Goal: Information Seeking & Learning: Understand process/instructions

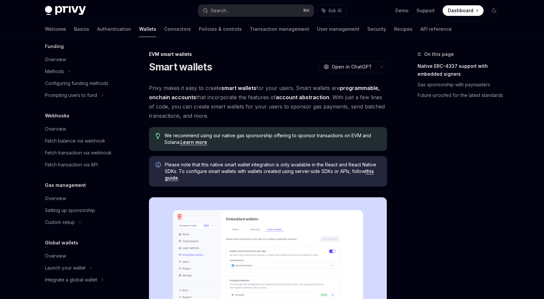
click at [75, 12] on img at bounding box center [65, 10] width 41 height 9
type textarea "*"
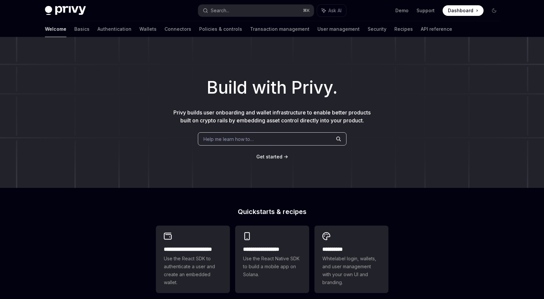
click at [83, 10] on img at bounding box center [65, 10] width 41 height 9
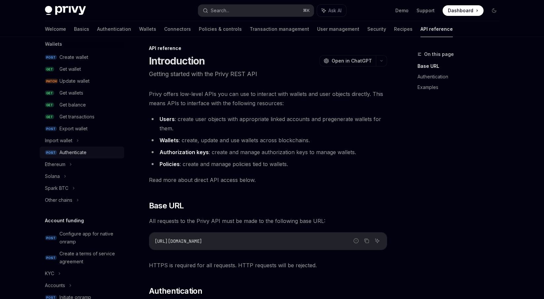
scroll to position [82, 0]
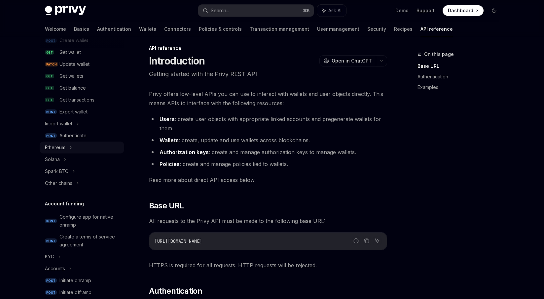
click at [71, 147] on icon at bounding box center [70, 147] width 3 height 8
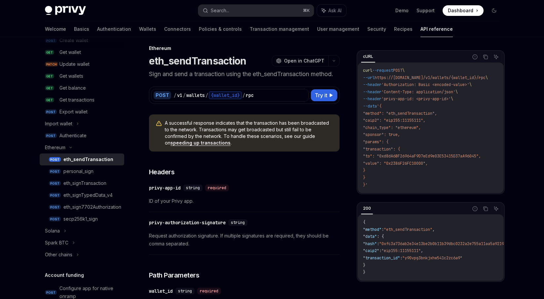
click at [73, 157] on div "eth_sendTransaction" at bounding box center [88, 159] width 50 height 8
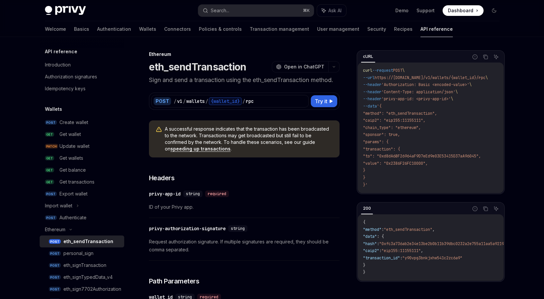
click at [79, 12] on img at bounding box center [65, 10] width 41 height 9
type textarea "*"
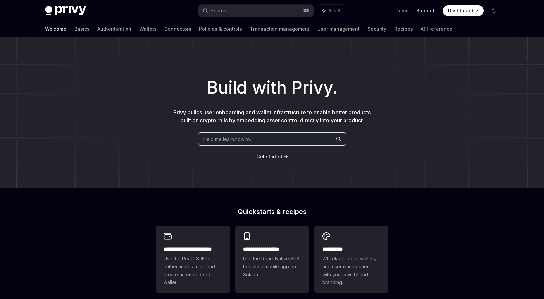
click at [429, 11] on link "Support" at bounding box center [426, 10] width 18 height 7
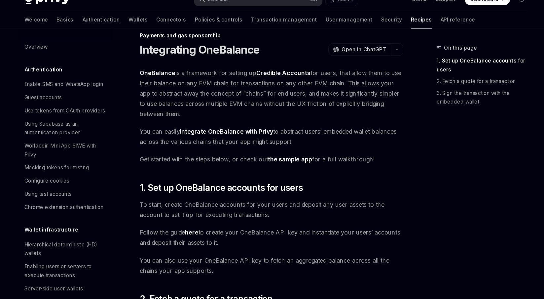
scroll to position [496, 0]
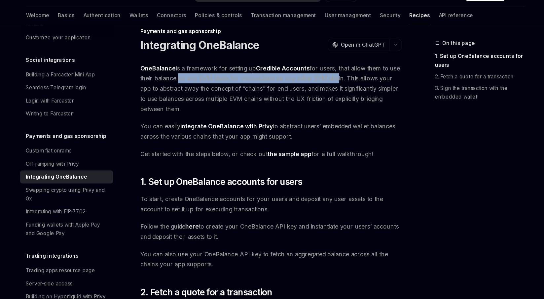
drag, startPoint x: 181, startPoint y: 87, endPoint x: 322, endPoint y: 85, distance: 140.8
click at [322, 85] on span "OneBalance is a framework for setting up Credible Accounts for users, that allo…" at bounding box center [268, 95] width 238 height 46
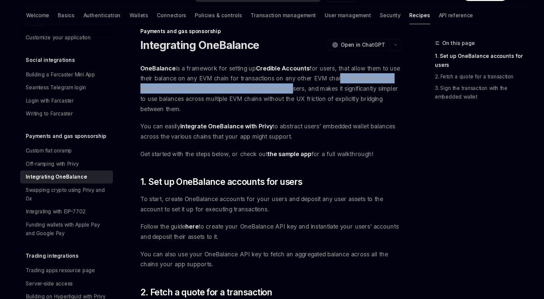
drag, startPoint x: 325, startPoint y: 85, endPoint x: 272, endPoint y: 96, distance: 54.3
click at [272, 96] on span "OneBalance is a framework for setting up Credible Accounts for users, that allo…" at bounding box center [268, 95] width 238 height 46
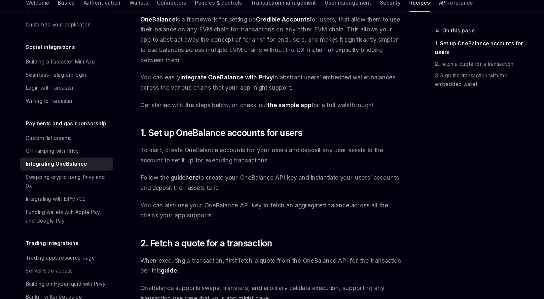
scroll to position [50, 0]
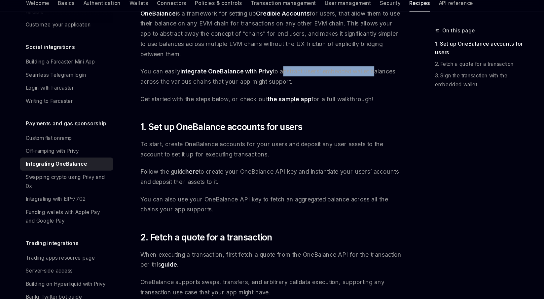
drag, startPoint x: 277, startPoint y: 91, endPoint x: 359, endPoint y: 95, distance: 82.4
click at [359, 95] on span "You can easily integrate OneBalance with Privy to abstract users’ embedded wall…" at bounding box center [268, 96] width 238 height 19
click at [359, 96] on span "You can easily integrate OneBalance with Privy to abstract users’ embedded wall…" at bounding box center [268, 96] width 238 height 19
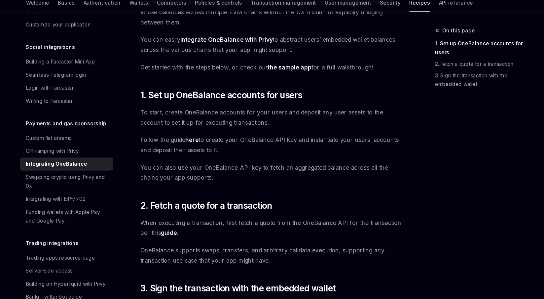
scroll to position [104, 0]
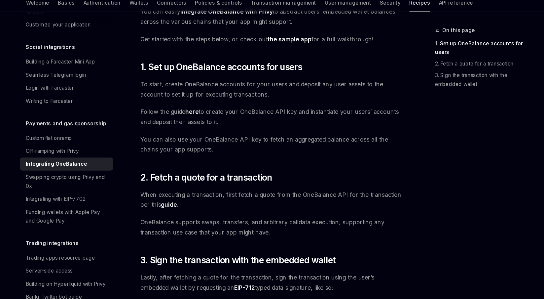
click at [292, 61] on link "the sample app" at bounding box center [285, 62] width 40 height 7
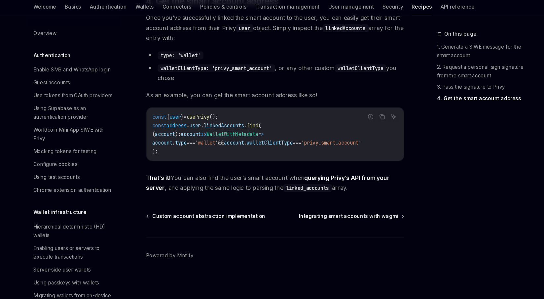
scroll to position [300, 0]
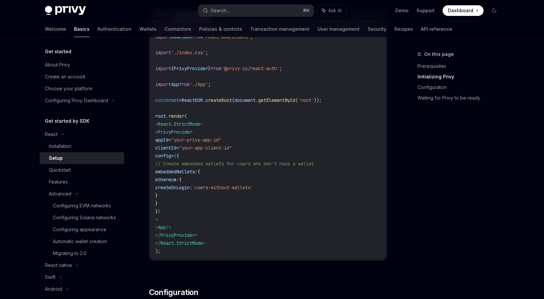
scroll to position [3, 0]
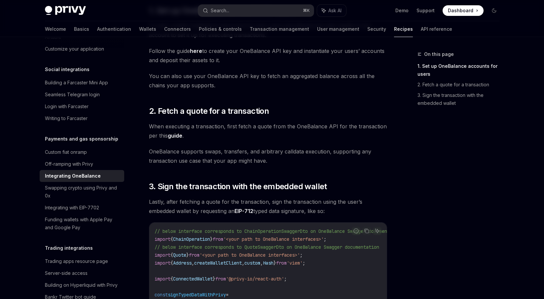
scroll to position [236, 0]
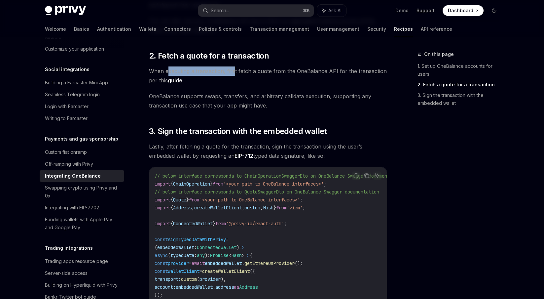
drag, startPoint x: 167, startPoint y: 70, endPoint x: 236, endPoint y: 70, distance: 69.1
click at [235, 69] on span "When executing a transaction, first fetch a quote from the OneBalance API for t…" at bounding box center [268, 75] width 238 height 19
click at [236, 70] on span "When executing a transaction, first fetch a quote from the OneBalance API for t…" at bounding box center [268, 75] width 238 height 19
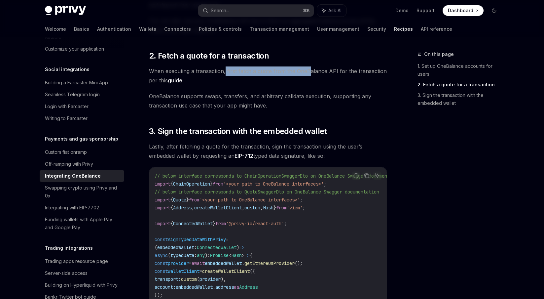
drag, startPoint x: 225, startPoint y: 70, endPoint x: 318, endPoint y: 74, distance: 92.6
click at [316, 74] on span "When executing a transaction, first fetch a quote from the OneBalance API for t…" at bounding box center [268, 75] width 238 height 19
click at [318, 74] on span "When executing a transaction, first fetch a quote from the OneBalance API for t…" at bounding box center [268, 75] width 238 height 19
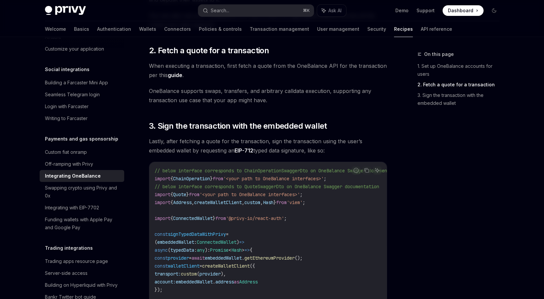
scroll to position [249, 0]
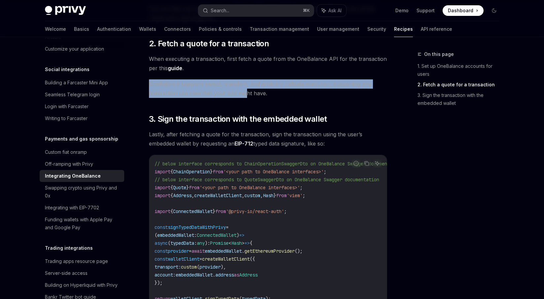
drag, startPoint x: 181, startPoint y: 79, endPoint x: 246, endPoint y: 91, distance: 65.9
click at [246, 91] on div "OneBalance is a framework for setting up Credible Accounts for users, that allo…" at bounding box center [268, 213] width 238 height 756
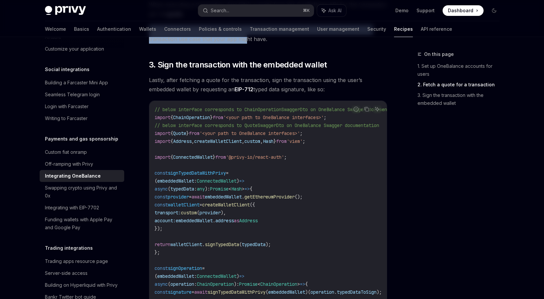
scroll to position [308, 0]
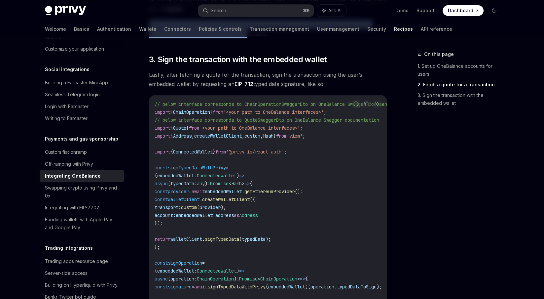
click at [404, 184] on div "On this page 1. Set up OneBalance accounts for users 2. Fetch a quote for a tra…" at bounding box center [272, 179] width 465 height 900
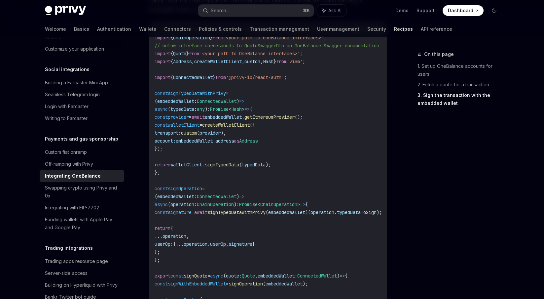
scroll to position [414, 0]
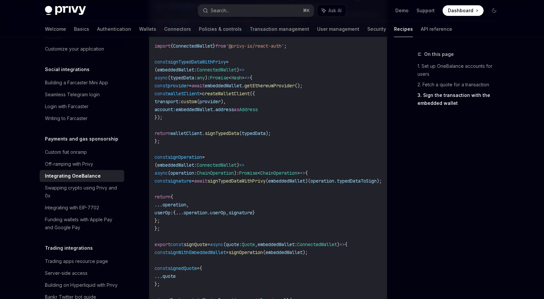
click at [295, 86] on span "getEthereumProvider" at bounding box center [270, 86] width 50 height 6
click at [197, 91] on span "walletClient" at bounding box center [184, 94] width 32 height 6
click at [245, 91] on span "createWalletClient" at bounding box center [226, 94] width 48 height 6
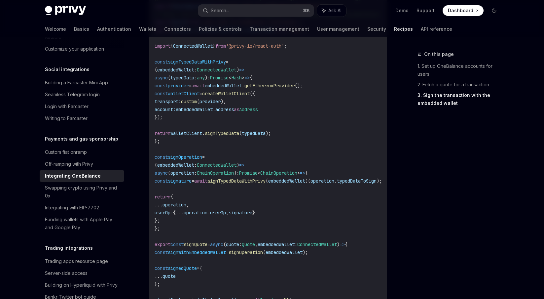
click at [191, 97] on code "// below interface corresponds to ChainOperationSwaggerDto on OneBalance Swagge…" at bounding box center [287, 184] width 264 height 381
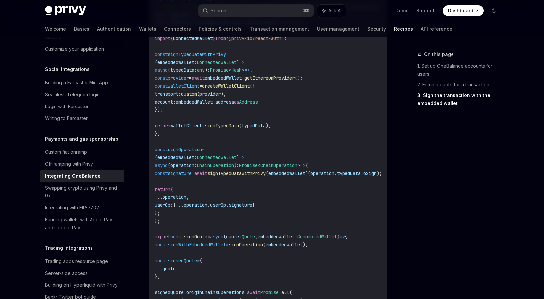
scroll to position [420, 0]
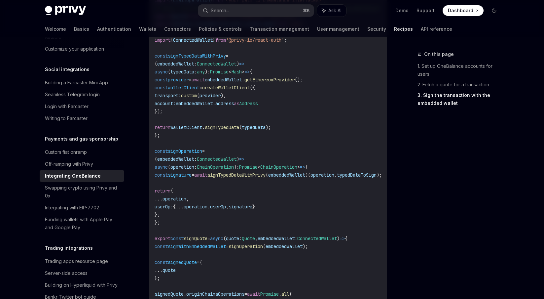
click at [213, 102] on span "embeddedWallet" at bounding box center [194, 103] width 37 height 6
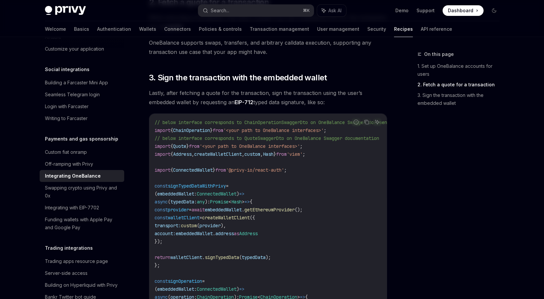
scroll to position [356, 0]
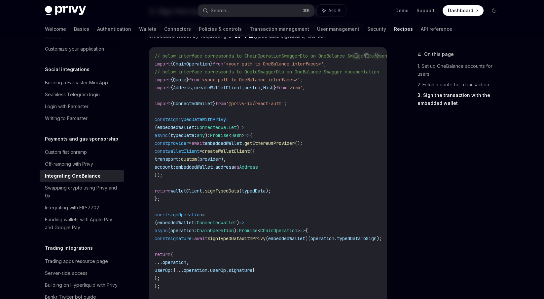
click at [295, 144] on span "getEthereumProvider" at bounding box center [270, 143] width 50 height 6
click at [183, 144] on span "provider" at bounding box center [178, 143] width 21 height 6
click at [242, 145] on span "embeddedWallet" at bounding box center [223, 143] width 37 height 6
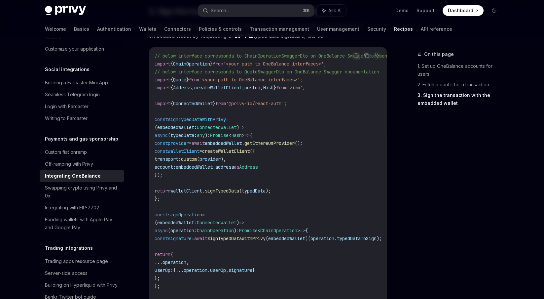
click at [242, 145] on span "embeddedWallet" at bounding box center [223, 143] width 37 height 6
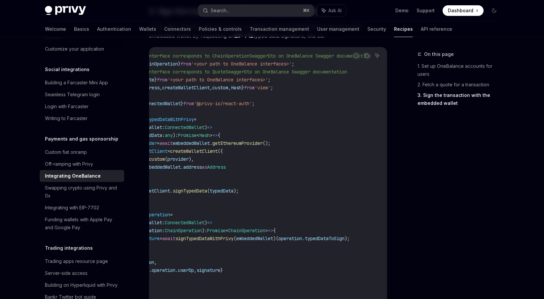
scroll to position [0, 0]
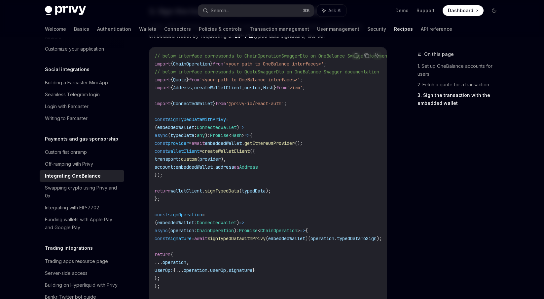
click at [283, 145] on span "getEthereumProvider" at bounding box center [270, 143] width 50 height 6
click at [185, 143] on span "provider" at bounding box center [178, 143] width 21 height 6
click at [196, 150] on span "walletClient" at bounding box center [184, 151] width 32 height 6
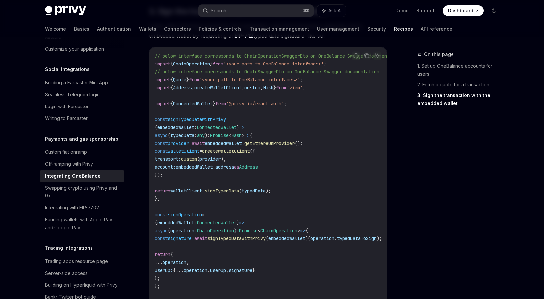
click at [196, 150] on span "walletClient" at bounding box center [184, 151] width 32 height 6
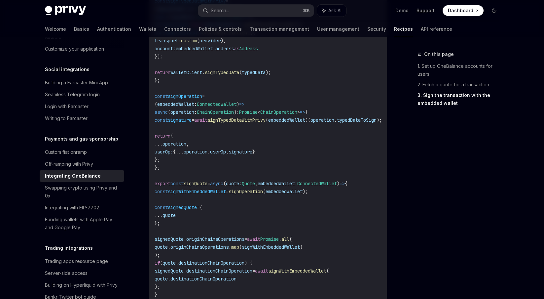
scroll to position [492, 0]
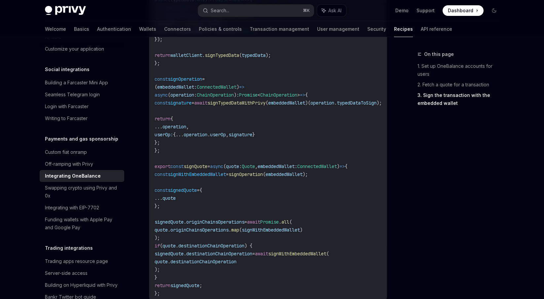
click at [192, 79] on span "signOperation" at bounding box center [185, 79] width 34 height 6
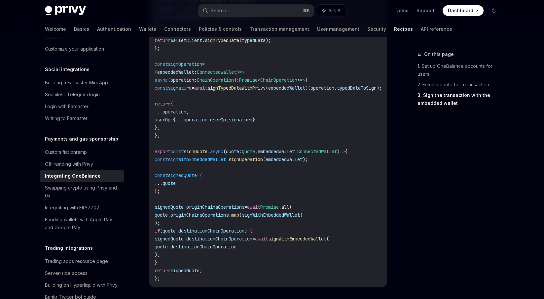
scroll to position [512, 0]
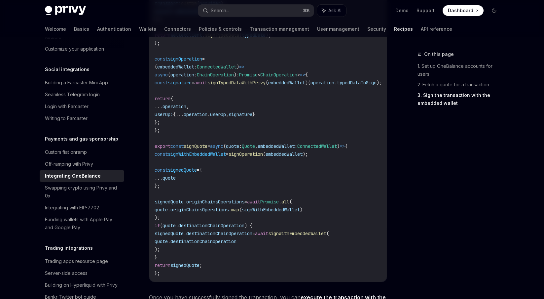
click at [188, 85] on span "signature" at bounding box center [180, 83] width 24 height 6
click at [208, 114] on span "operation" at bounding box center [196, 114] width 24 height 6
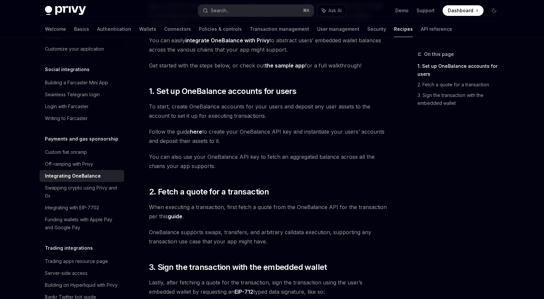
scroll to position [75, 0]
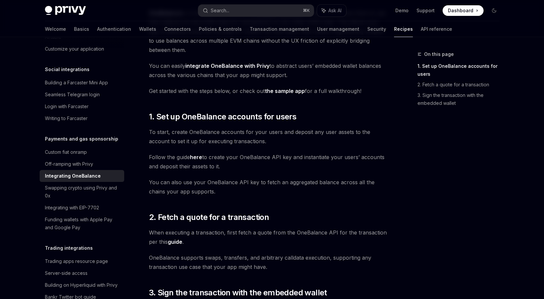
click at [275, 89] on link "the sample app" at bounding box center [285, 91] width 40 height 7
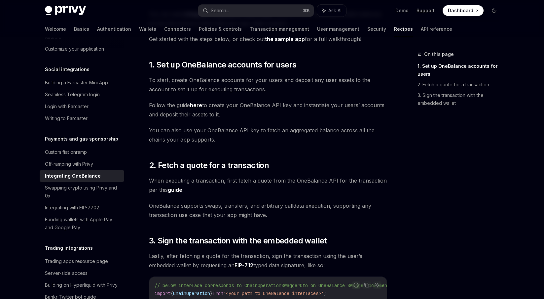
scroll to position [133, 0]
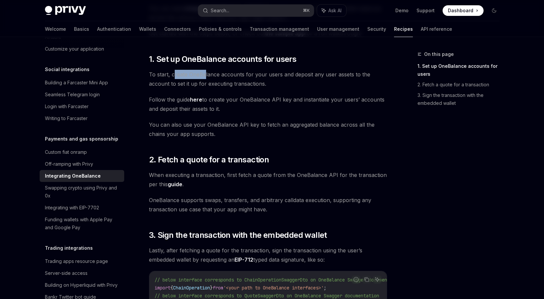
drag, startPoint x: 173, startPoint y: 73, endPoint x: 205, endPoint y: 74, distance: 32.4
click at [205, 74] on span "To start, create OneBalance accounts for your users and deposit any user assets…" at bounding box center [268, 79] width 238 height 19
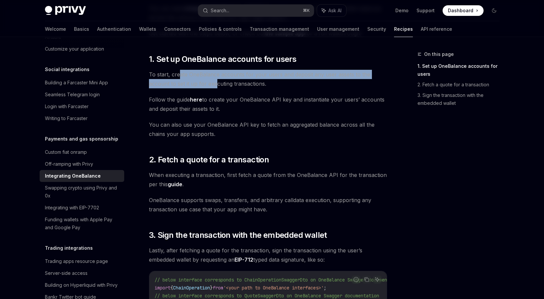
drag, startPoint x: 178, startPoint y: 77, endPoint x: 240, endPoint y: 87, distance: 62.6
click at [238, 87] on span "To start, create OneBalance accounts for your users and deposit any user assets…" at bounding box center [268, 79] width 238 height 19
click at [240, 88] on span "To start, create OneBalance accounts for your users and deposit any user assets…" at bounding box center [268, 79] width 238 height 19
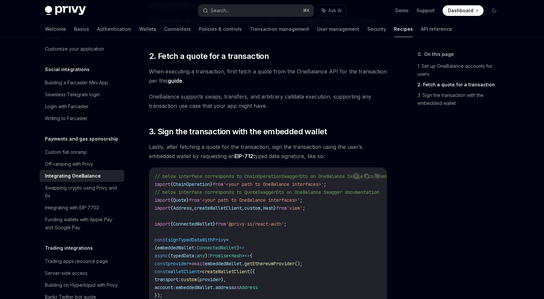
scroll to position [236, 0]
drag, startPoint x: 225, startPoint y: 70, endPoint x: 256, endPoint y: 71, distance: 31.7
click at [252, 71] on span "When executing a transaction, first fetch a quote from the OneBalance API for t…" at bounding box center [268, 75] width 238 height 19
click at [257, 71] on span "When executing a transaction, first fetch a quote from the OneBalance API for t…" at bounding box center [268, 75] width 238 height 19
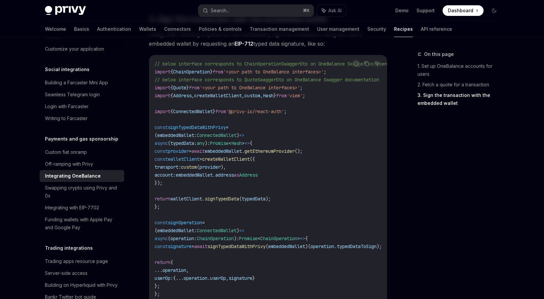
scroll to position [349, 0]
click at [180, 86] on span "Quote" at bounding box center [179, 87] width 13 height 6
click at [232, 89] on span "'<your path to OneBalance interfaces>'" at bounding box center [250, 87] width 100 height 6
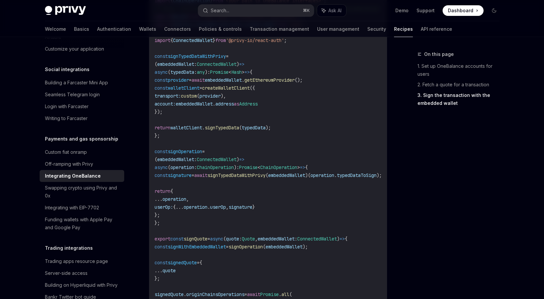
scroll to position [421, 0]
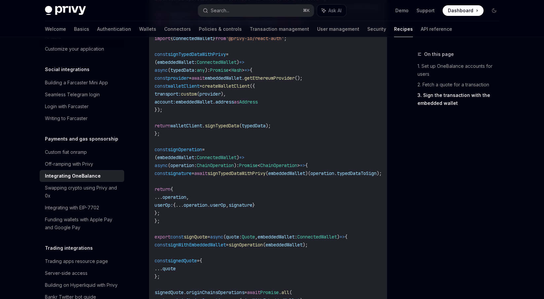
click at [189, 78] on span "provider" at bounding box center [178, 78] width 21 height 6
click at [193, 84] on span "walletClient" at bounding box center [184, 86] width 32 height 6
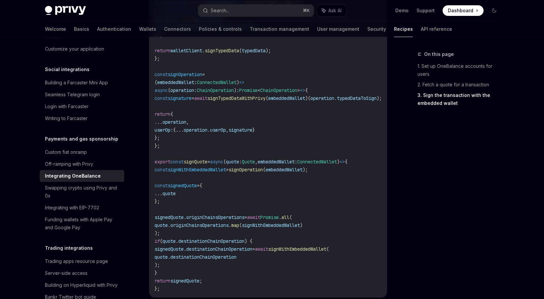
scroll to position [500, 0]
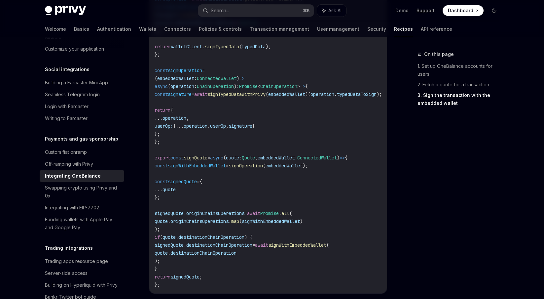
click at [192, 72] on span "signOperation" at bounding box center [185, 70] width 34 height 6
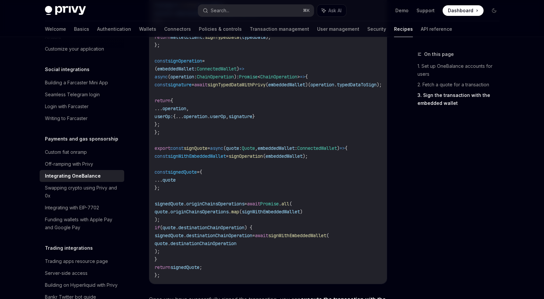
scroll to position [512, 0]
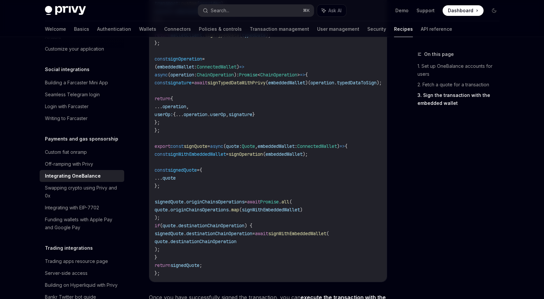
click at [189, 82] on span "signature" at bounding box center [180, 83] width 24 height 6
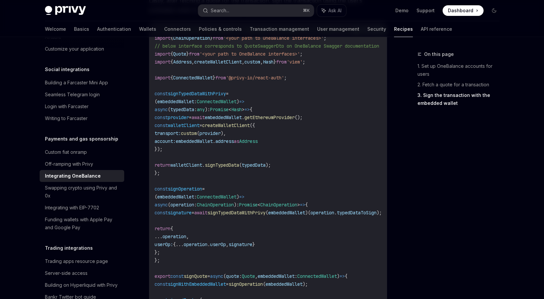
scroll to position [375, 0]
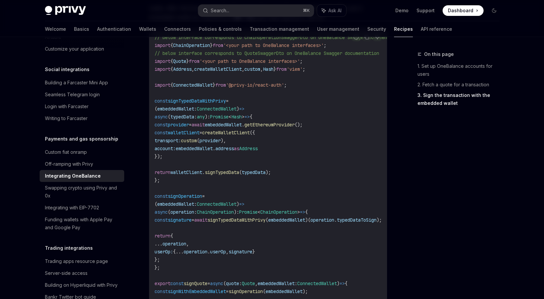
click at [185, 61] on span "Quote" at bounding box center [179, 61] width 13 height 6
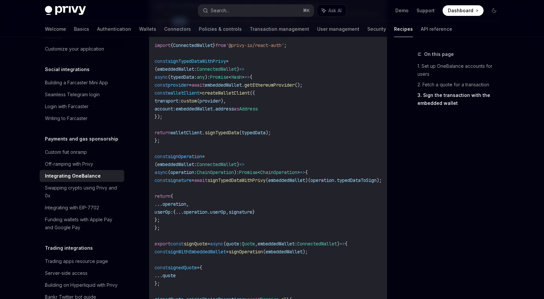
scroll to position [414, 0]
click at [215, 61] on span "signTypedDataWithPrivy" at bounding box center [197, 62] width 58 height 6
copy span "signTypedDataWithPrivy"
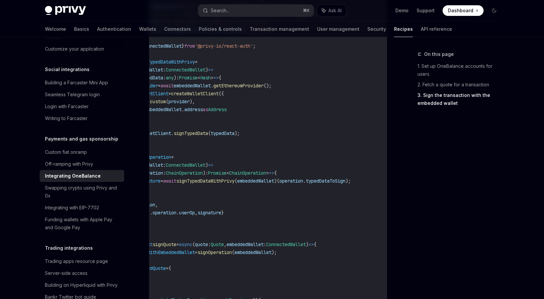
scroll to position [0, 44]
click at [302, 182] on span "operation" at bounding box center [291, 181] width 24 height 6
click at [341, 182] on span "typedDataToSign" at bounding box center [325, 181] width 40 height 6
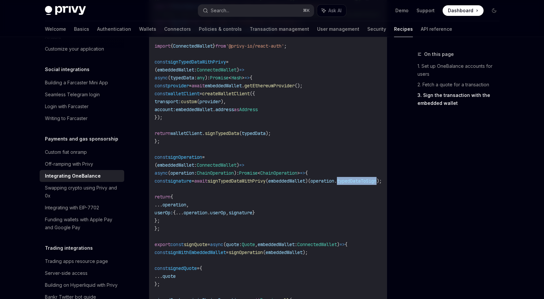
scroll to position [0, 3]
click at [303, 179] on span "embeddedWallet" at bounding box center [284, 181] width 37 height 6
click at [332, 180] on span "operation" at bounding box center [320, 181] width 24 height 6
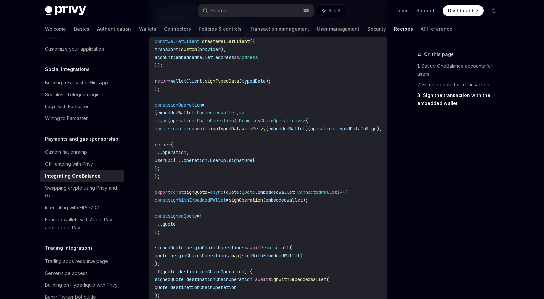
scroll to position [479, 0]
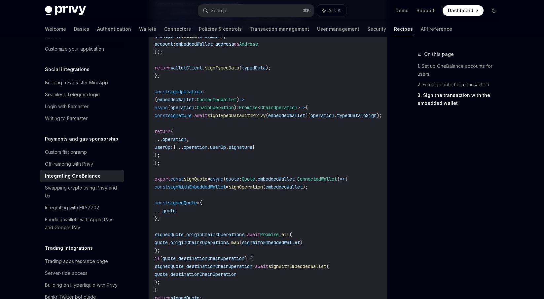
click at [192, 115] on span "signature" at bounding box center [180, 115] width 24 height 6
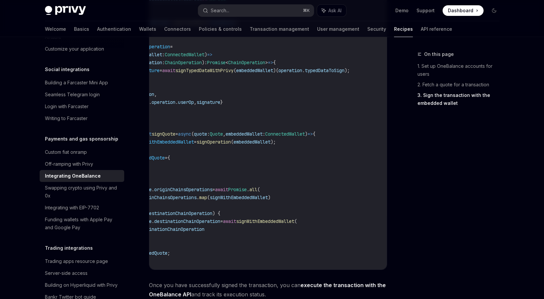
scroll to position [0, 0]
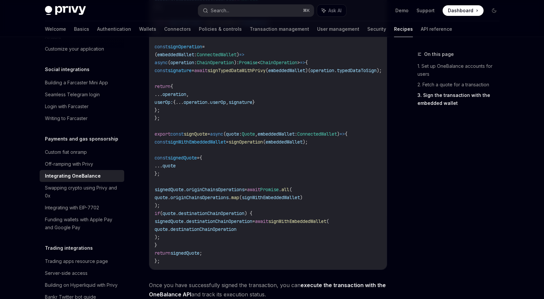
click at [192, 71] on span "signature" at bounding box center [180, 70] width 24 height 6
click at [193, 45] on span "signOperation" at bounding box center [185, 47] width 34 height 6
copy span "signOperation"
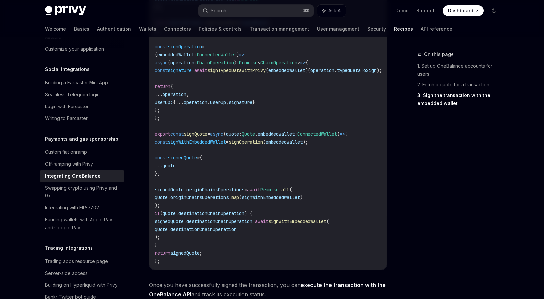
click at [210, 138] on code "// below interface corresponds to ChainOperationSwaggerDto on OneBalance Swagge…" at bounding box center [287, 74] width 264 height 381
click at [214, 140] on span "signWithEmbeddedWallet" at bounding box center [197, 142] width 58 height 6
click at [206, 196] on span "originChainsOperations" at bounding box center [200, 197] width 58 height 6
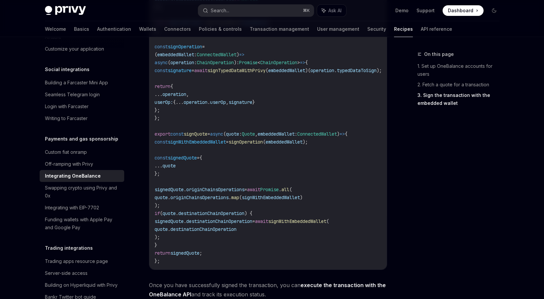
click at [206, 196] on span "originChainsOperations" at bounding box center [200, 197] width 58 height 6
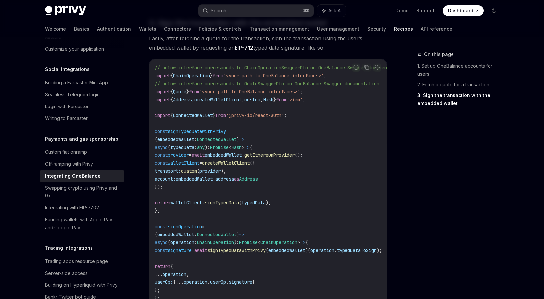
scroll to position [345, 0]
click at [186, 90] on span "Quote" at bounding box center [179, 91] width 13 height 6
click at [180, 90] on span "Quote" at bounding box center [179, 91] width 13 height 6
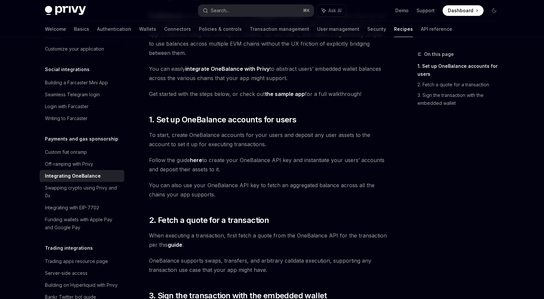
scroll to position [64, 0]
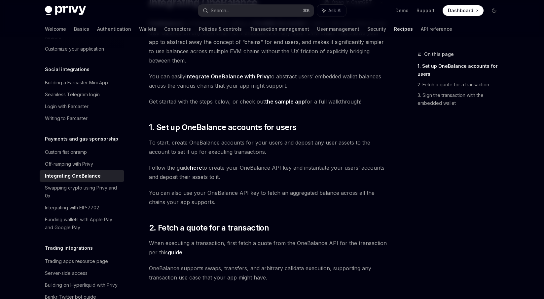
click at [237, 78] on link "integrate OneBalance with Privy" at bounding box center [227, 76] width 84 height 7
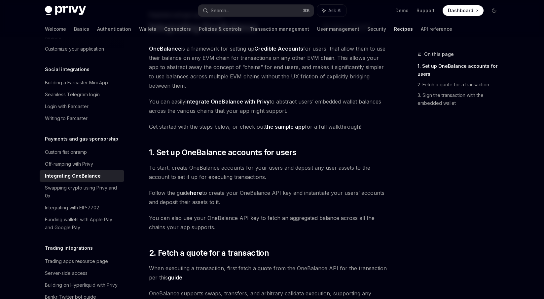
scroll to position [103, 0]
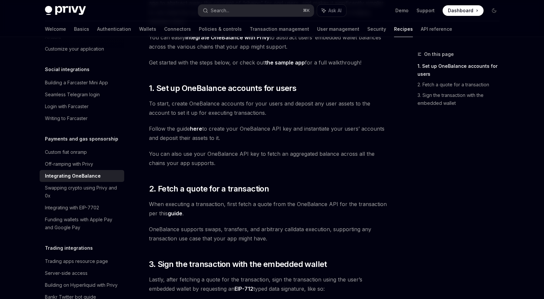
click at [198, 129] on link "here" at bounding box center [196, 128] width 12 height 7
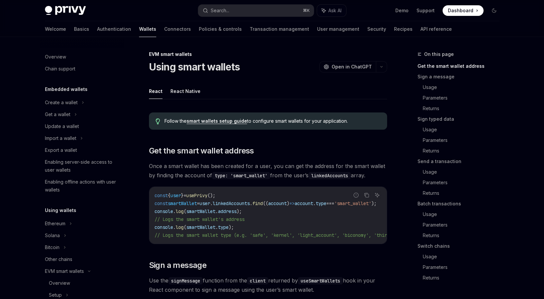
scroll to position [139, 0]
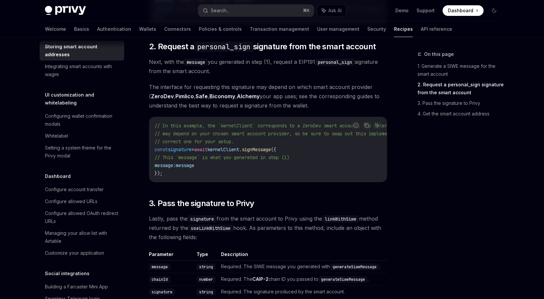
scroll to position [338, 0]
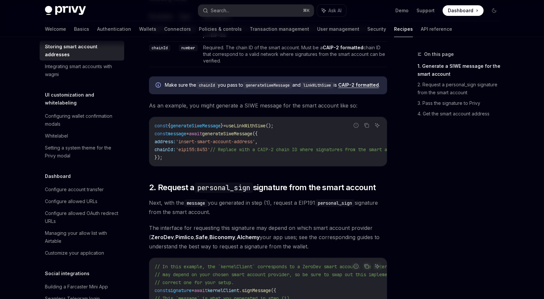
click at [464, 13] on span "Dashboard" at bounding box center [460, 10] width 25 height 7
